Goal: Navigation & Orientation: Find specific page/section

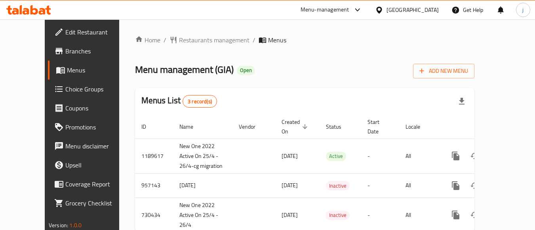
click at [65, 51] on span "Branches" at bounding box center [96, 51] width 63 height 10
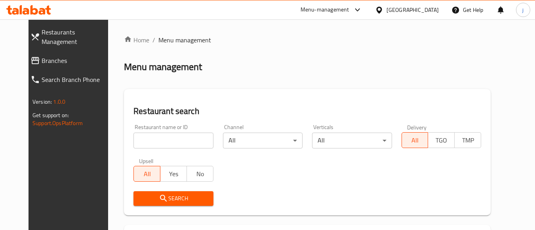
click at [350, 8] on div "Menu-management" at bounding box center [325, 10] width 49 height 10
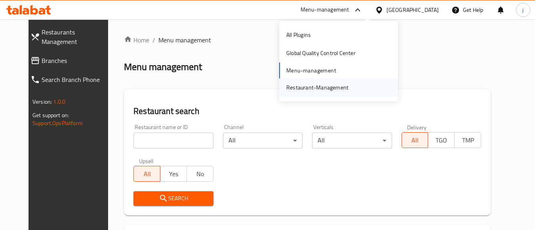
click at [327, 79] on div "Restaurant-Management" at bounding box center [317, 87] width 75 height 18
click at [336, 80] on div "Restaurant-Management" at bounding box center [317, 87] width 75 height 18
